Goal: Navigation & Orientation: Find specific page/section

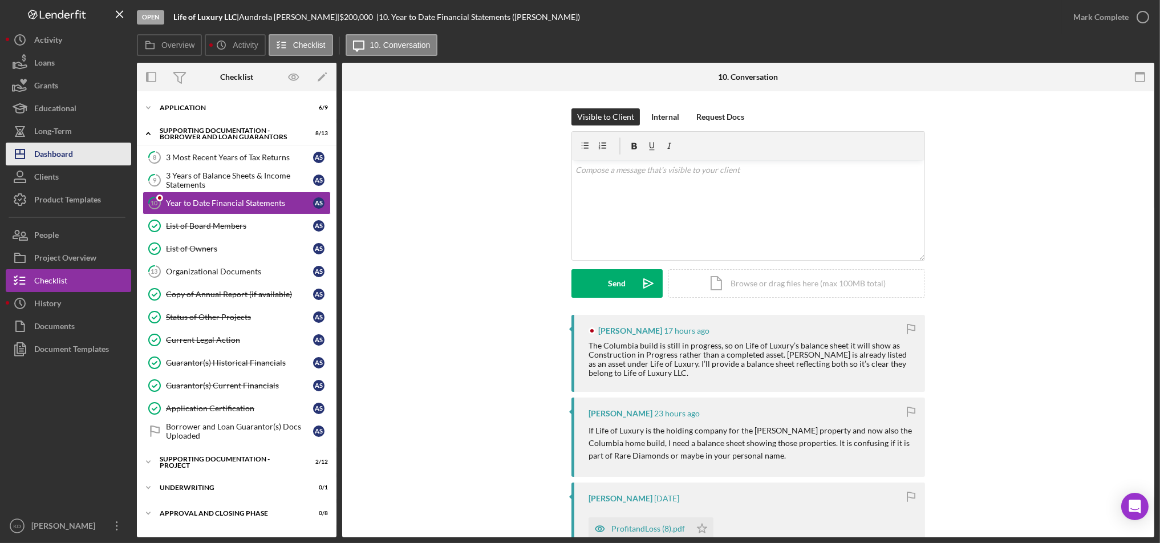
scroll to position [61, 0]
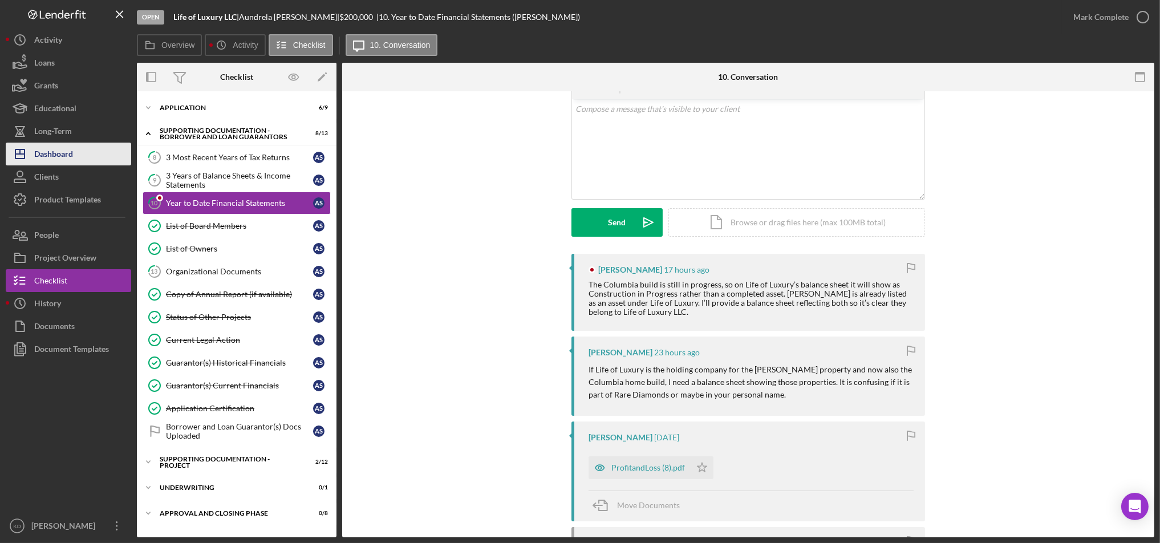
click at [68, 157] on div "Dashboard" at bounding box center [53, 156] width 39 height 26
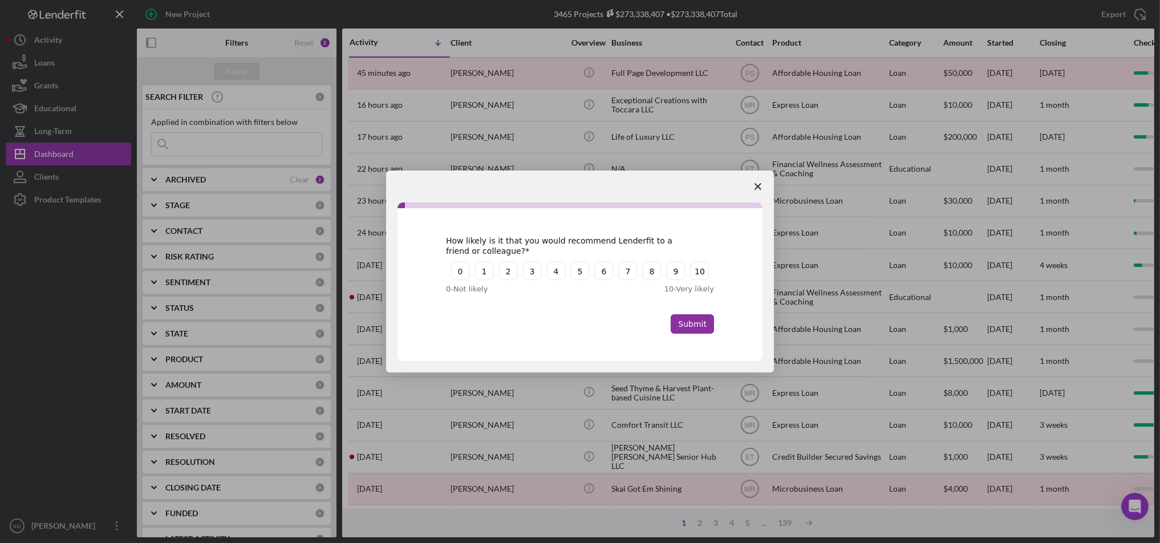
click at [763, 186] on span "Close survey" at bounding box center [758, 186] width 32 height 32
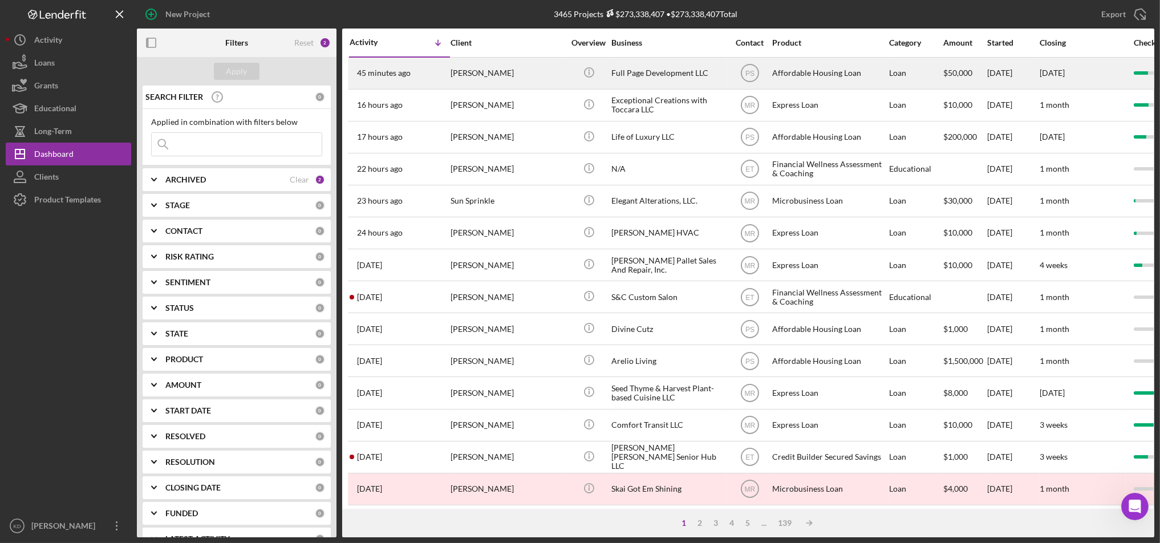
click at [503, 76] on div "[PERSON_NAME]" at bounding box center [507, 73] width 114 height 30
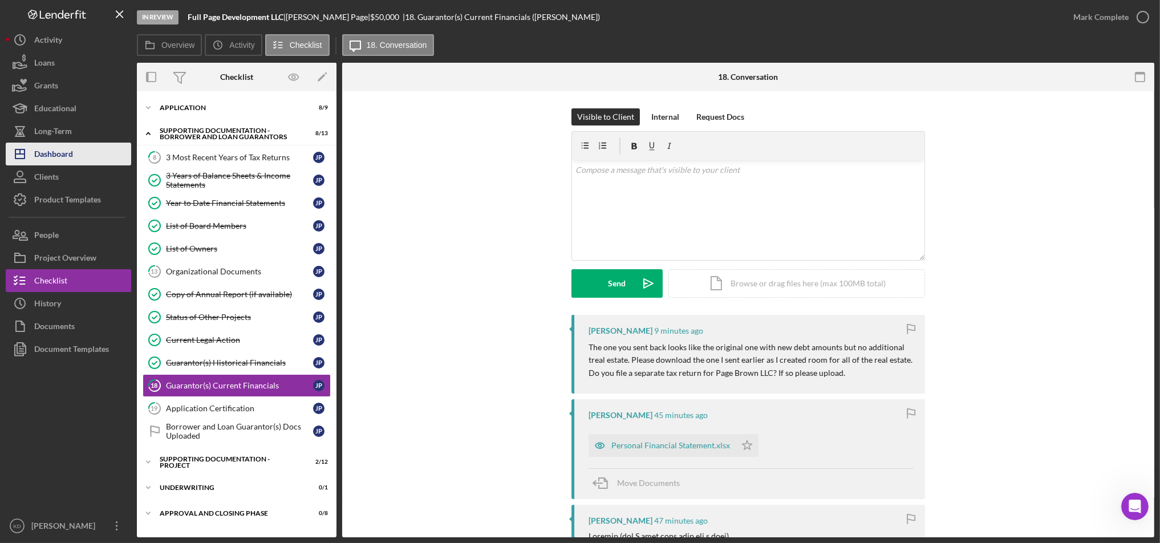
click at [82, 153] on button "Icon/Dashboard Dashboard" at bounding box center [68, 154] width 125 height 23
